Goal: Information Seeking & Learning: Learn about a topic

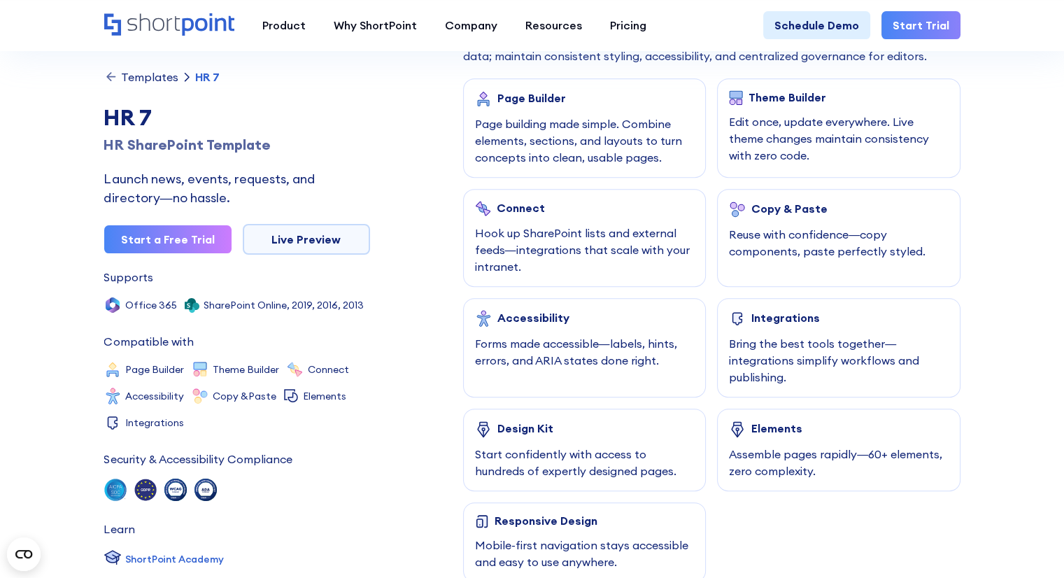
scroll to position [700, 0]
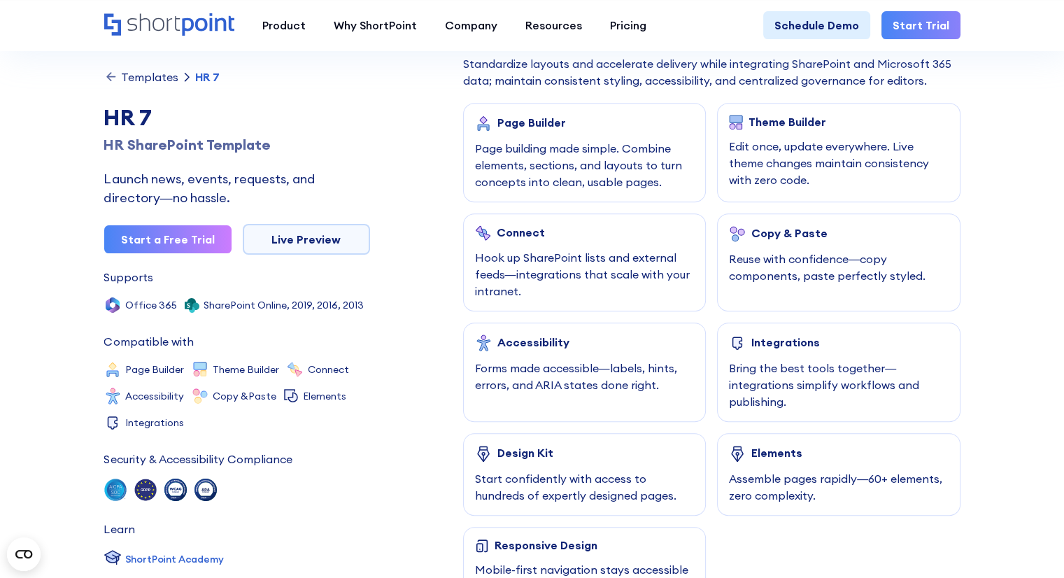
click at [160, 80] on div "Templates" at bounding box center [149, 76] width 57 height 11
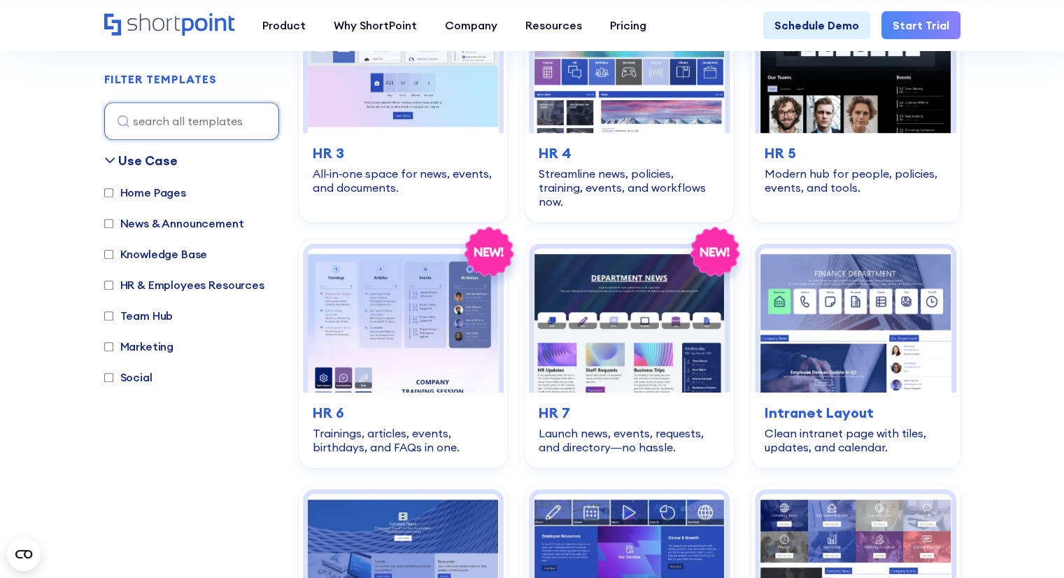
scroll to position [769, 0]
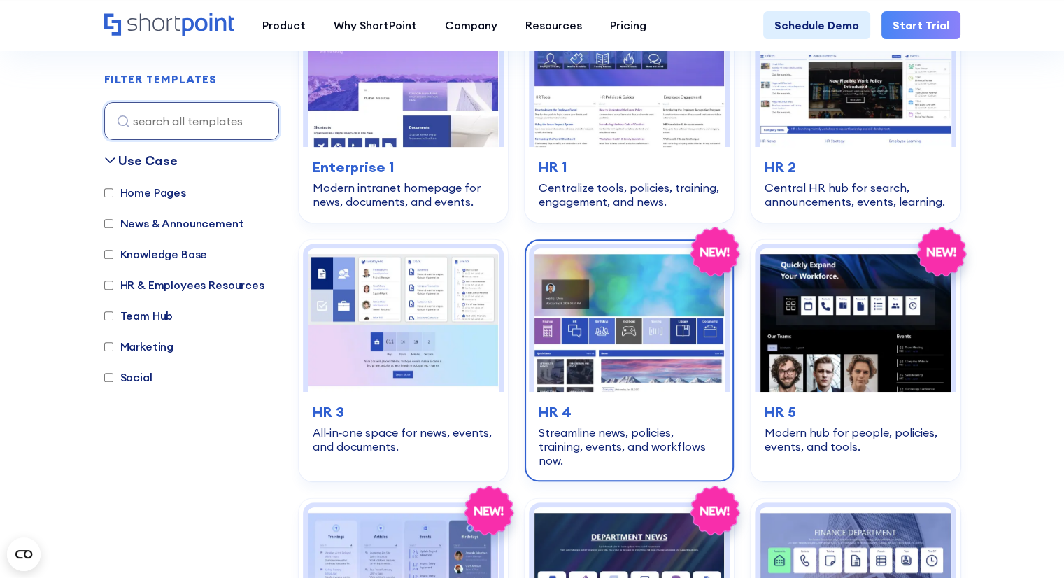
scroll to position [490, 0]
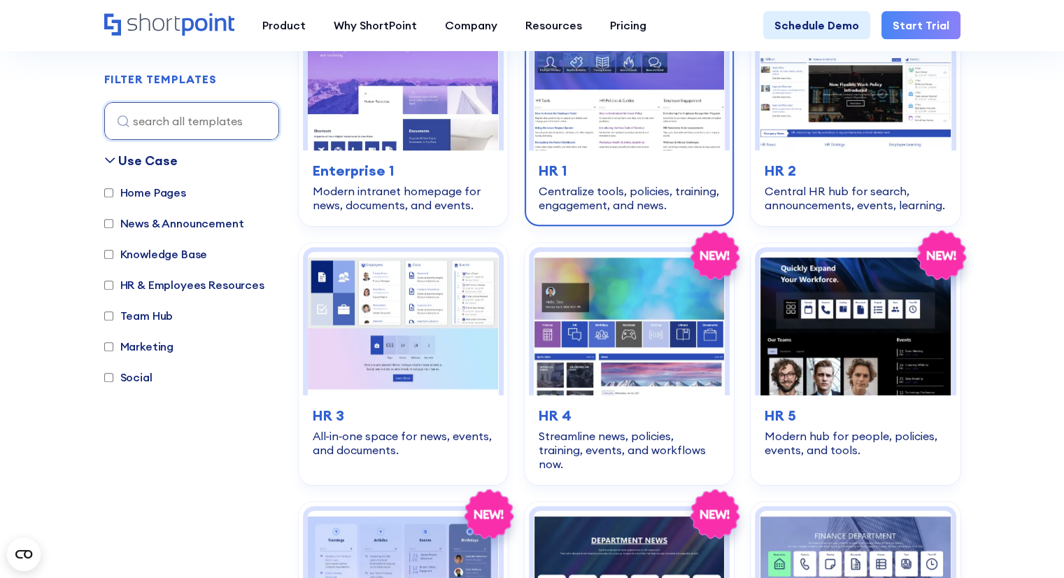
drag, startPoint x: 811, startPoint y: 173, endPoint x: 641, endPoint y: 152, distance: 171.9
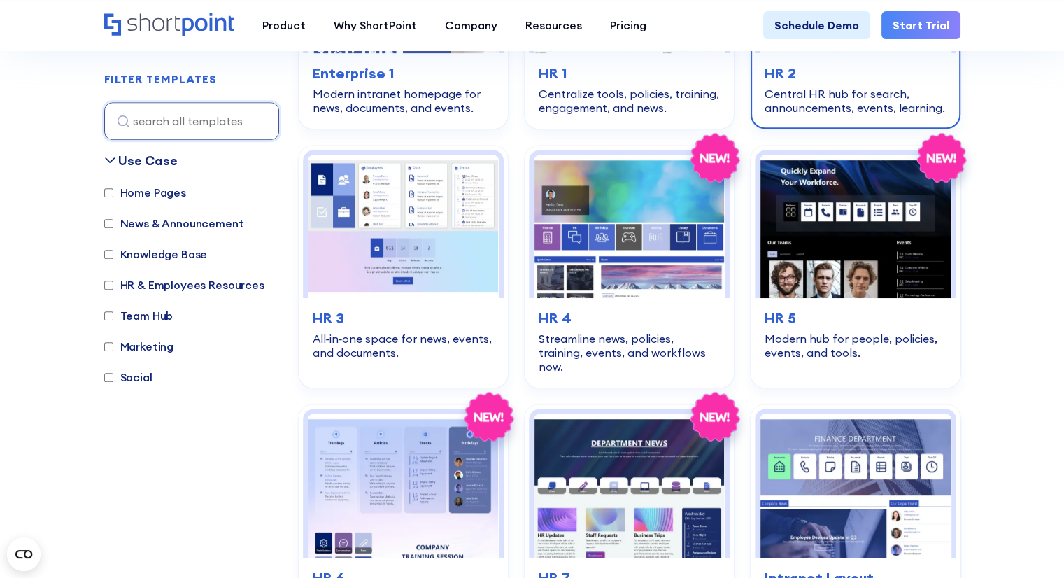
scroll to position [420, 0]
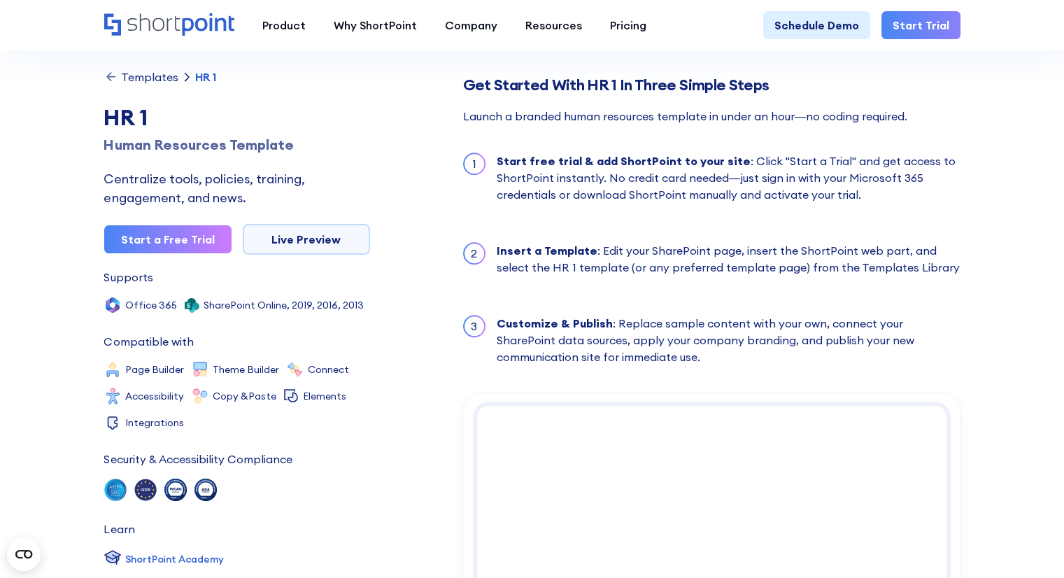
scroll to position [1259, 0]
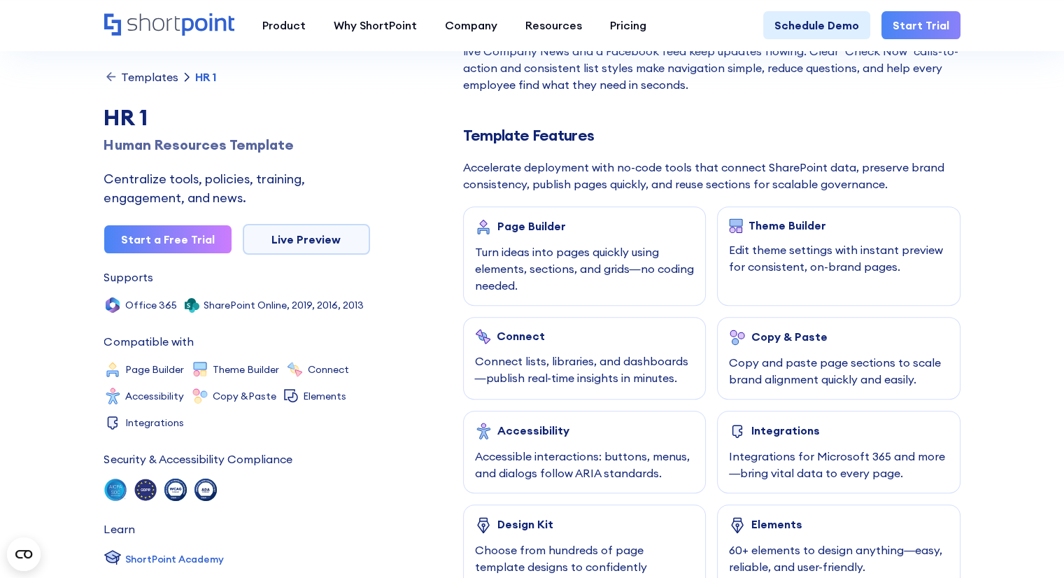
scroll to position [769, 0]
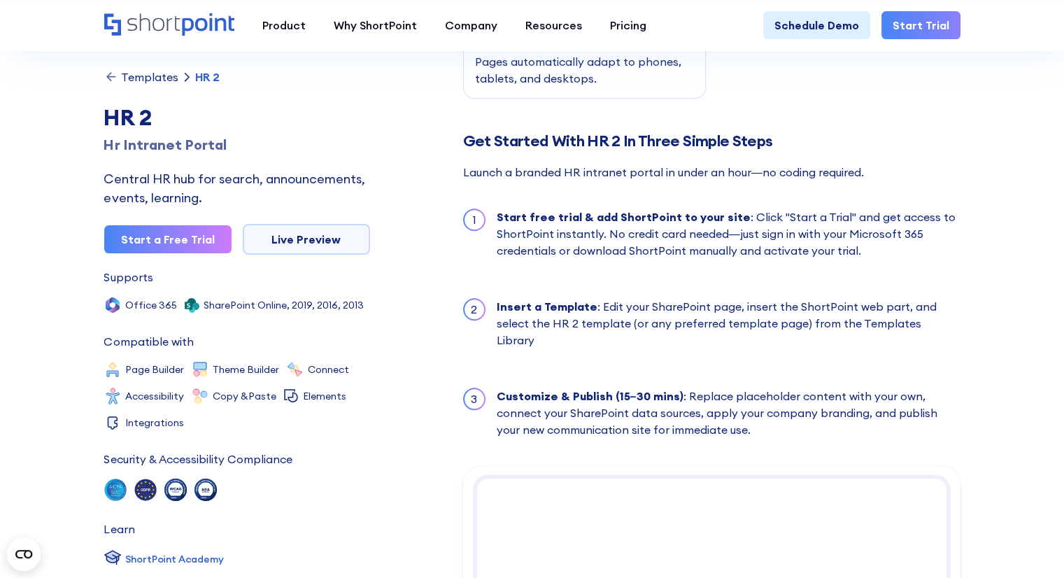
scroll to position [1189, 0]
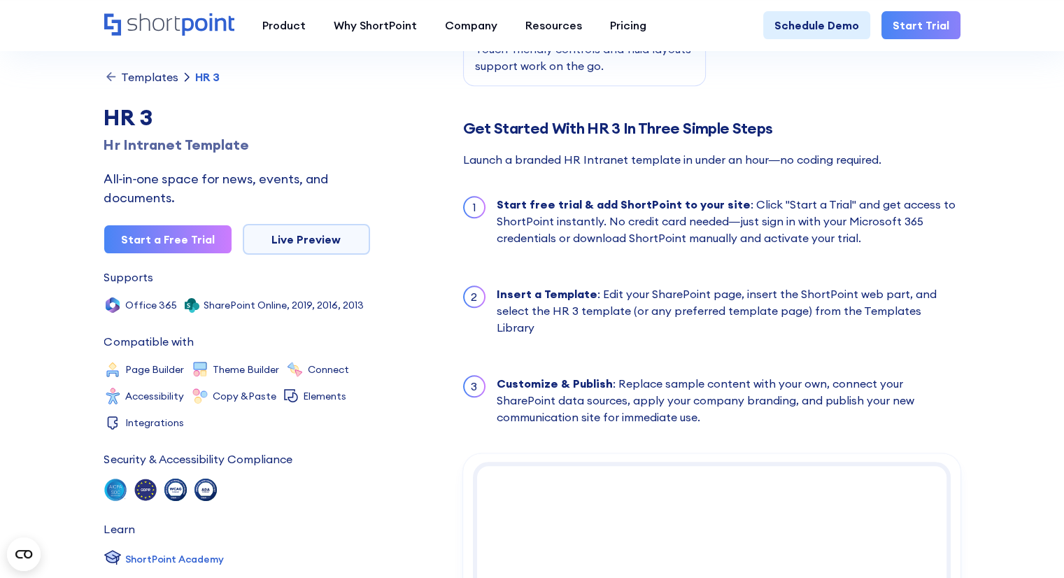
scroll to position [1259, 0]
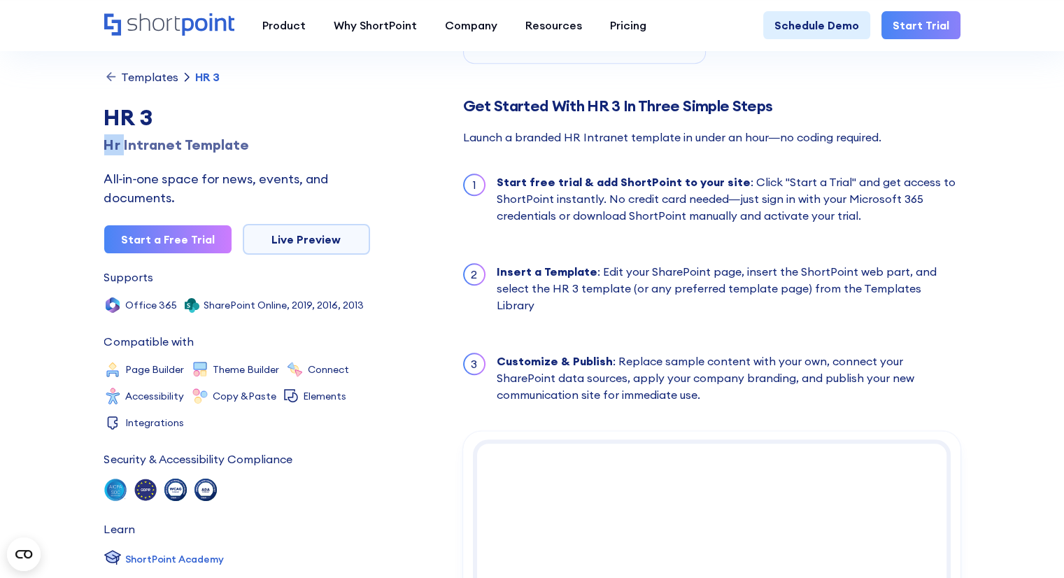
drag, startPoint x: 106, startPoint y: 146, endPoint x: 121, endPoint y: 148, distance: 14.8
click at [121, 148] on div "Hr Intranet Template" at bounding box center [237, 144] width 266 height 21
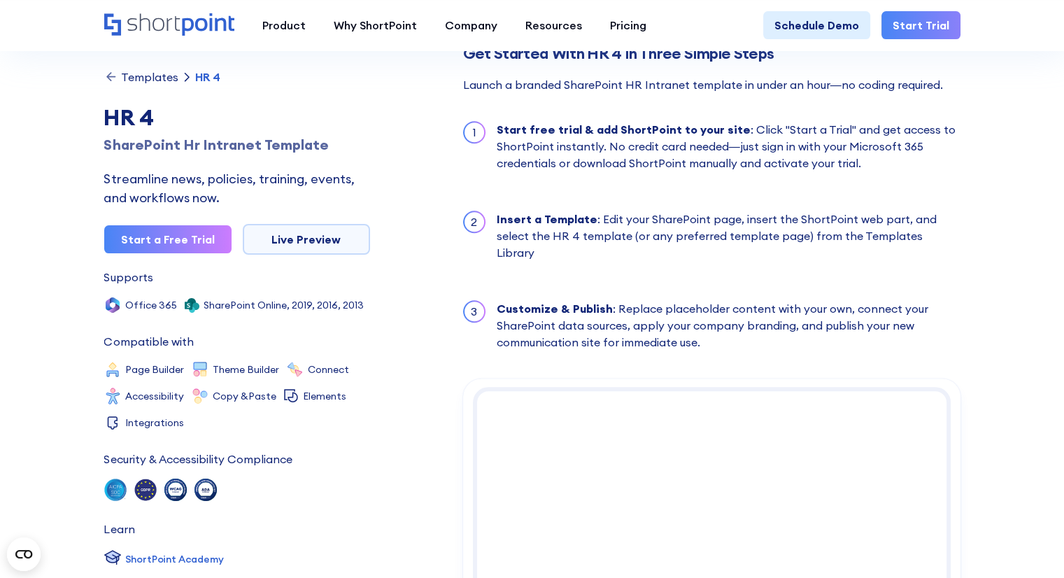
scroll to position [1329, 0]
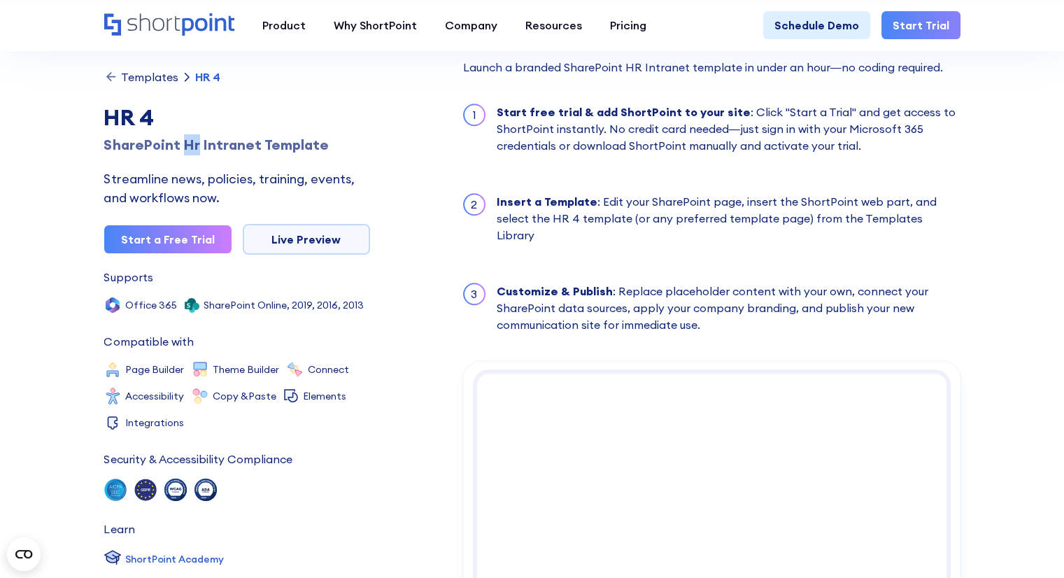
drag, startPoint x: 180, startPoint y: 149, endPoint x: 196, endPoint y: 151, distance: 16.2
click at [196, 151] on div "SharePoint Hr Intranet Template" at bounding box center [237, 144] width 266 height 21
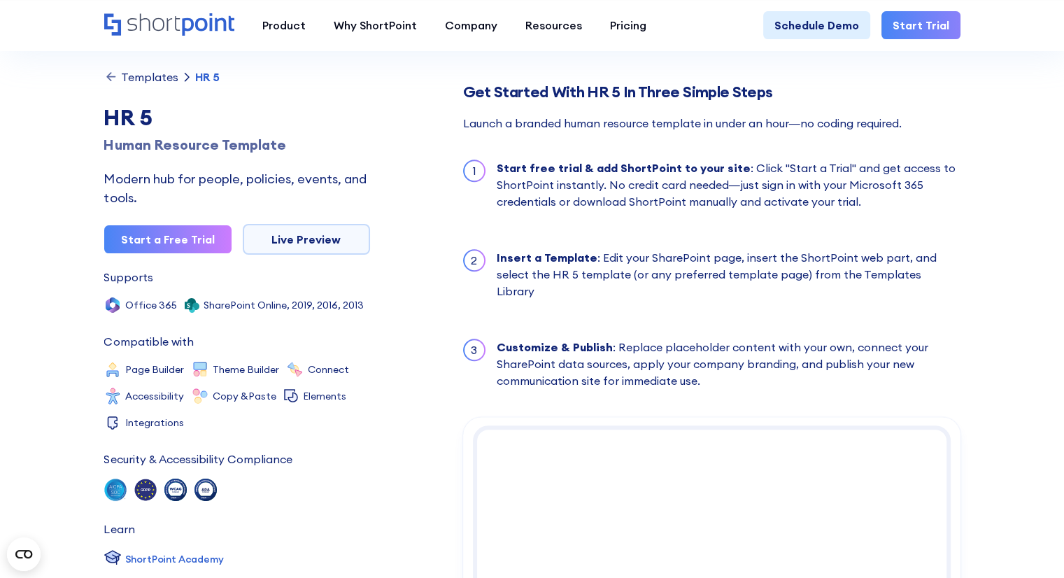
scroll to position [1329, 0]
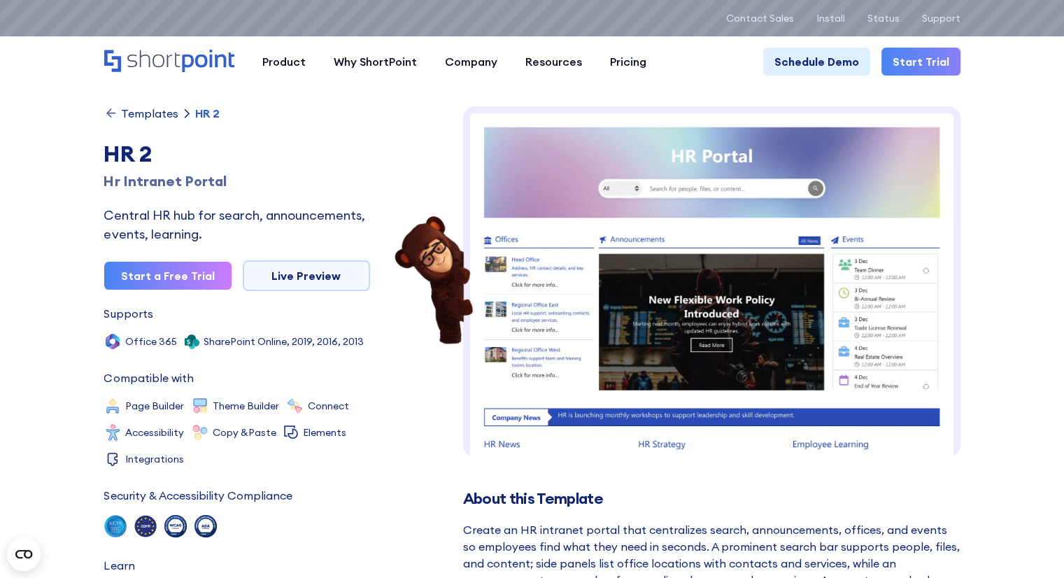
drag, startPoint x: 418, startPoint y: 36, endPoint x: 454, endPoint y: 29, distance: 36.4
click at [418, 36] on div "Search & Filter Toolbar -757 Days -17 Hours -33 Minutes -20 Seconds Until Launc…" at bounding box center [532, 18] width 1064 height 36
drag, startPoint x: 101, startPoint y: 183, endPoint x: 119, endPoint y: 184, distance: 18.2
click at [327, 132] on div "Templates HR 2 HR 2 Hr Intranet Portal Central HR hub for search, announcements…" at bounding box center [237, 353] width 266 height 494
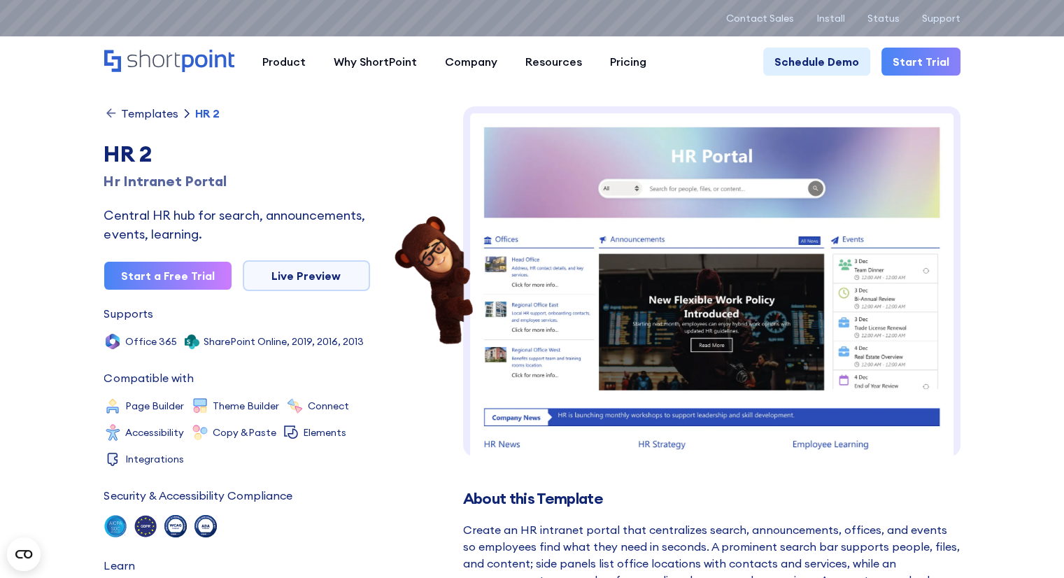
click at [344, 124] on div "Templates HR 2 HR 2 Hr Intranet Portal Central HR hub for search, announcements…" at bounding box center [237, 353] width 266 height 494
drag, startPoint x: 106, startPoint y: 179, endPoint x: 120, endPoint y: 182, distance: 15.0
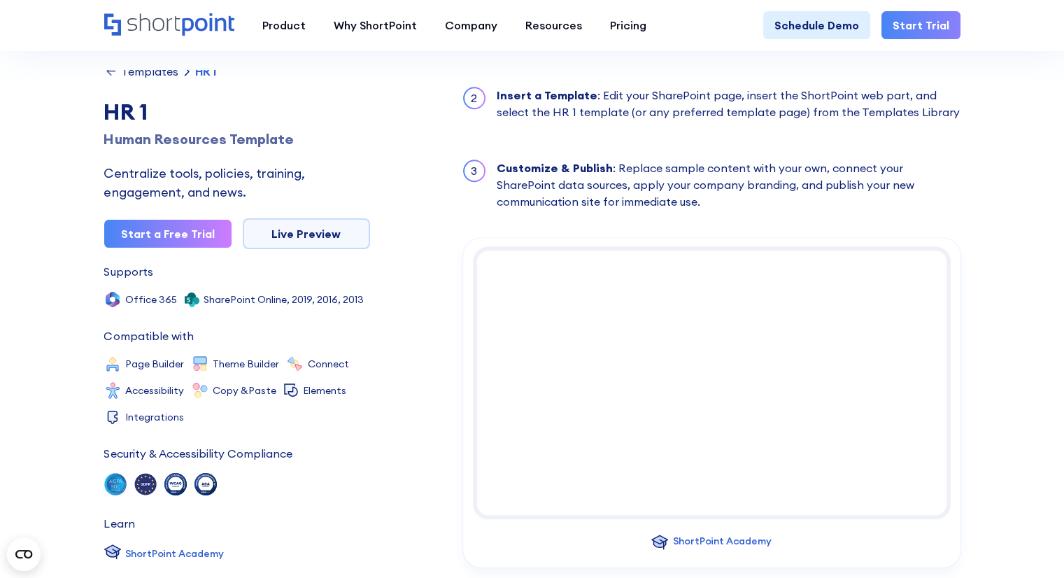
scroll to position [1259, 0]
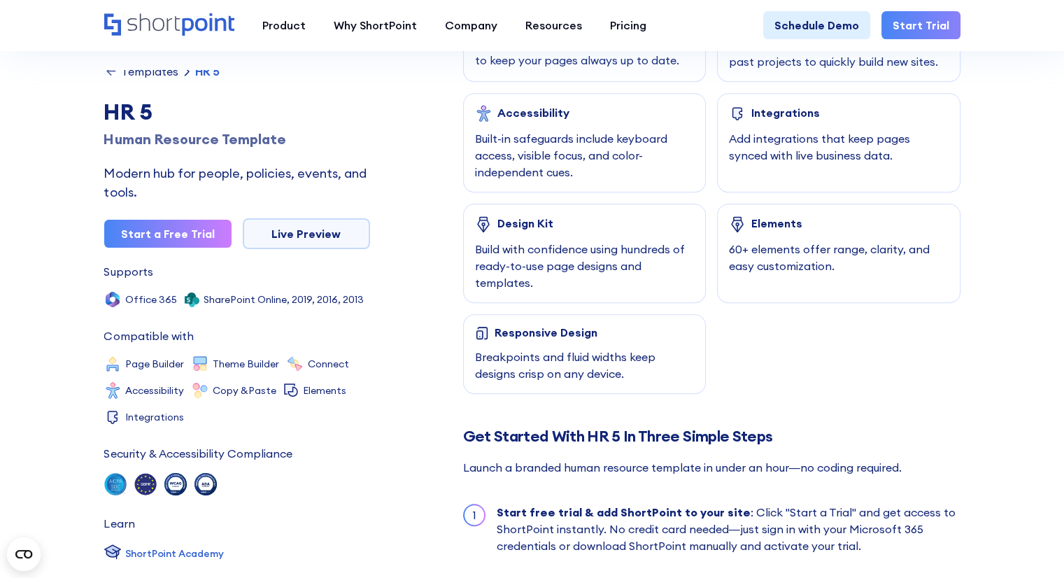
scroll to position [979, 0]
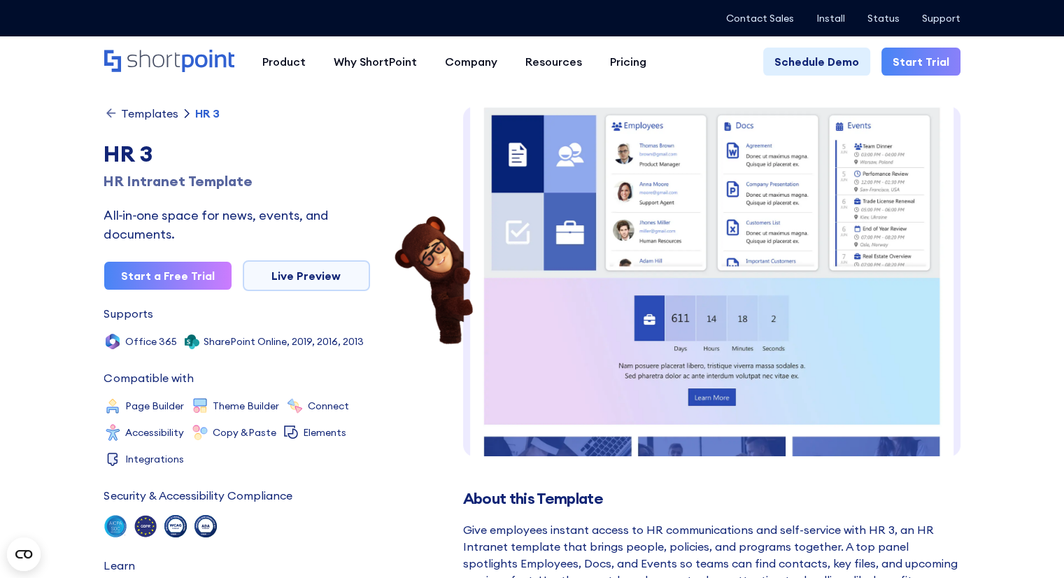
scroll to position [21, 0]
